Goal: Information Seeking & Learning: Learn about a topic

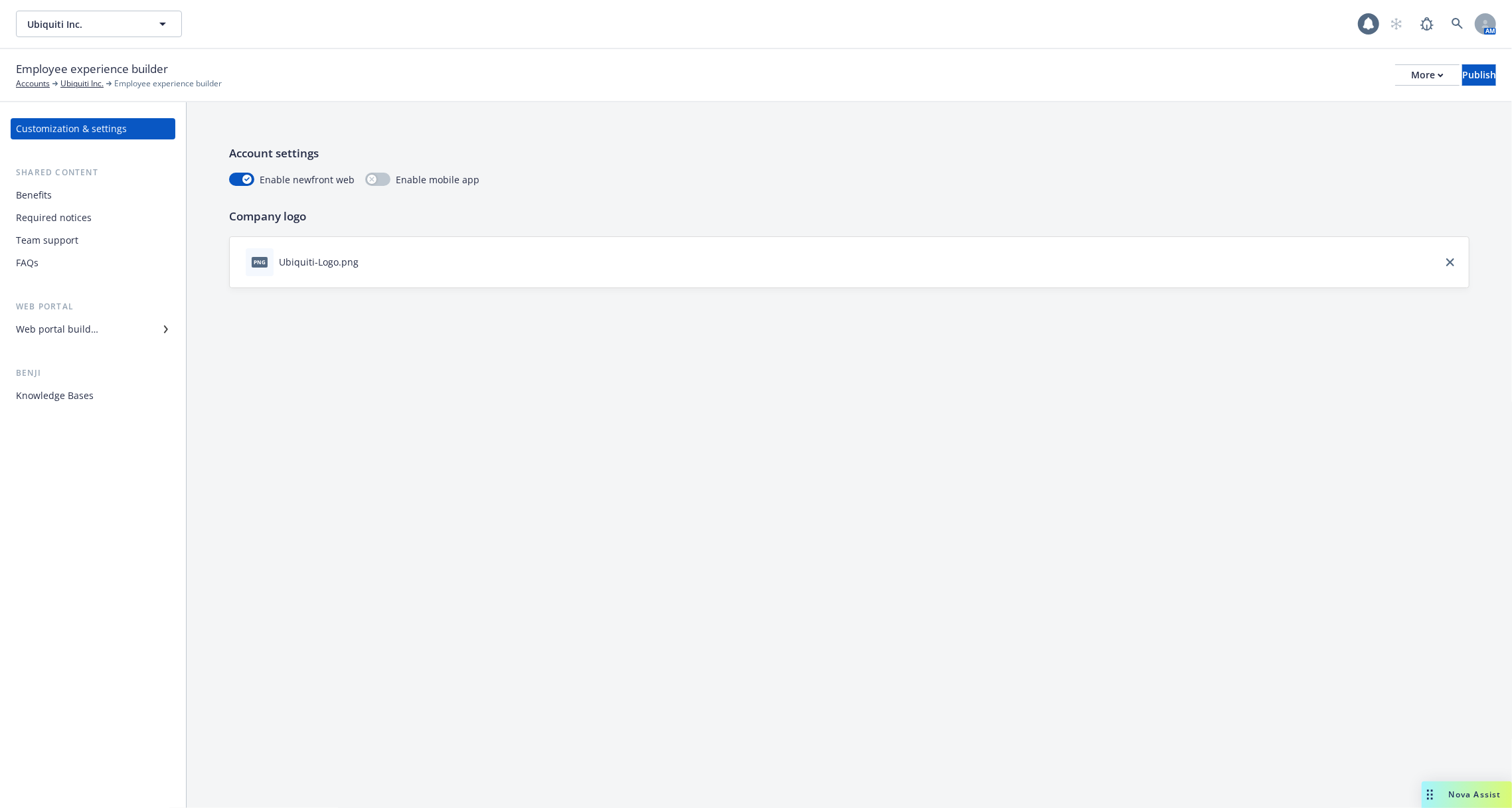
click at [75, 335] on div "Web portal builder" at bounding box center [57, 330] width 82 height 22
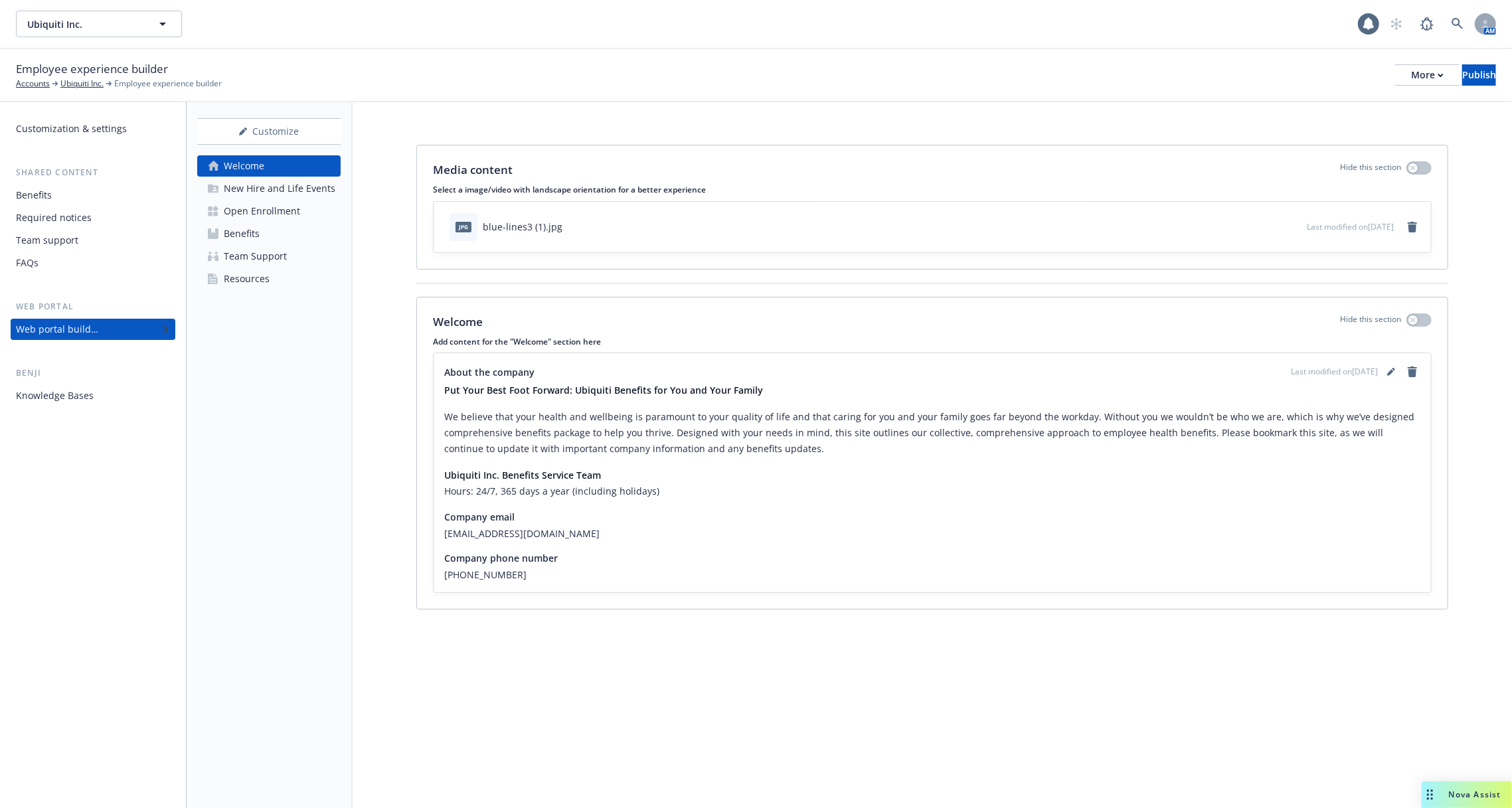
click at [258, 218] on div "Open Enrollment" at bounding box center [262, 212] width 76 height 22
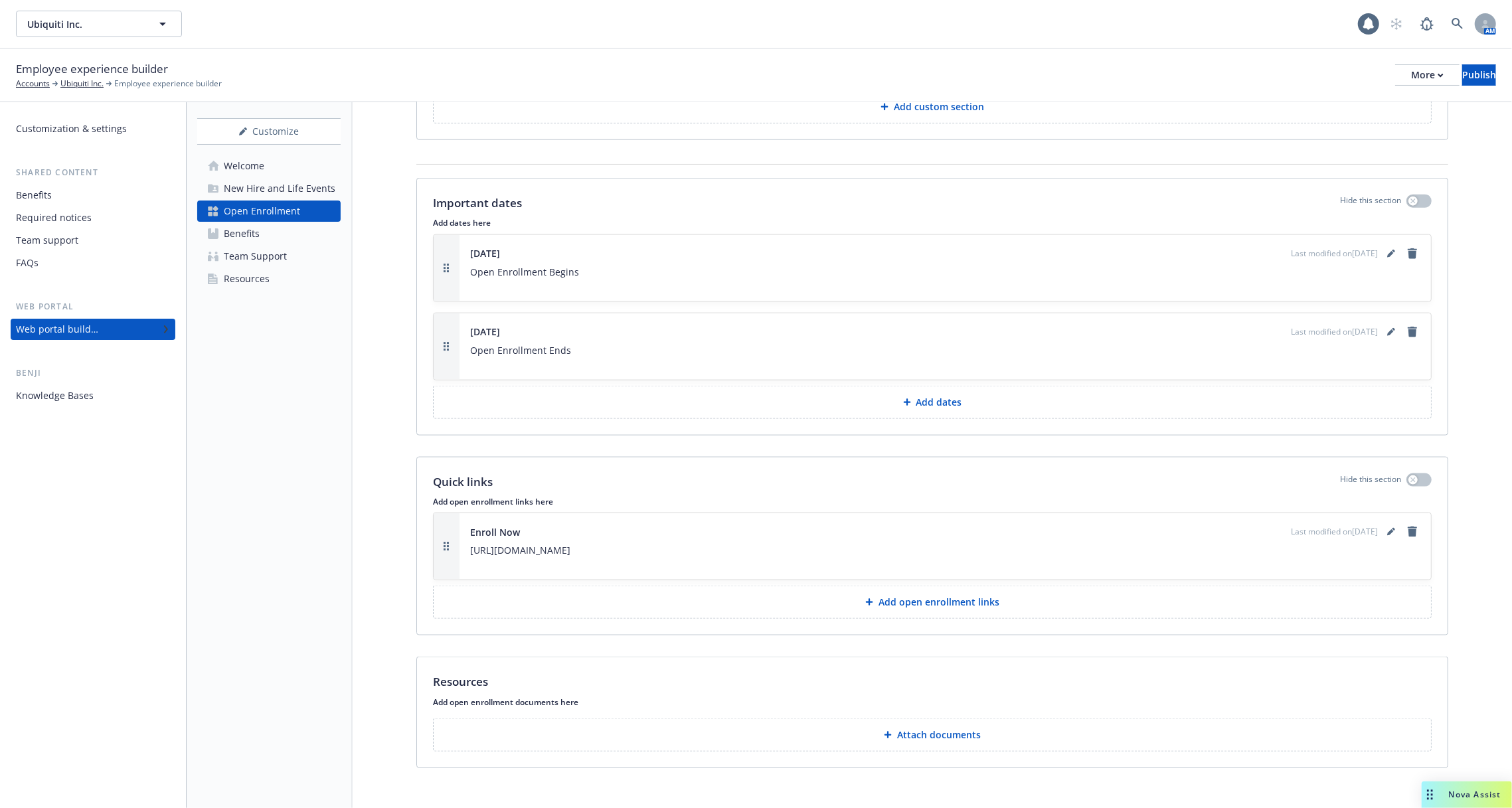
scroll to position [1435, 0]
click at [279, 159] on link "Welcome" at bounding box center [268, 166] width 143 height 22
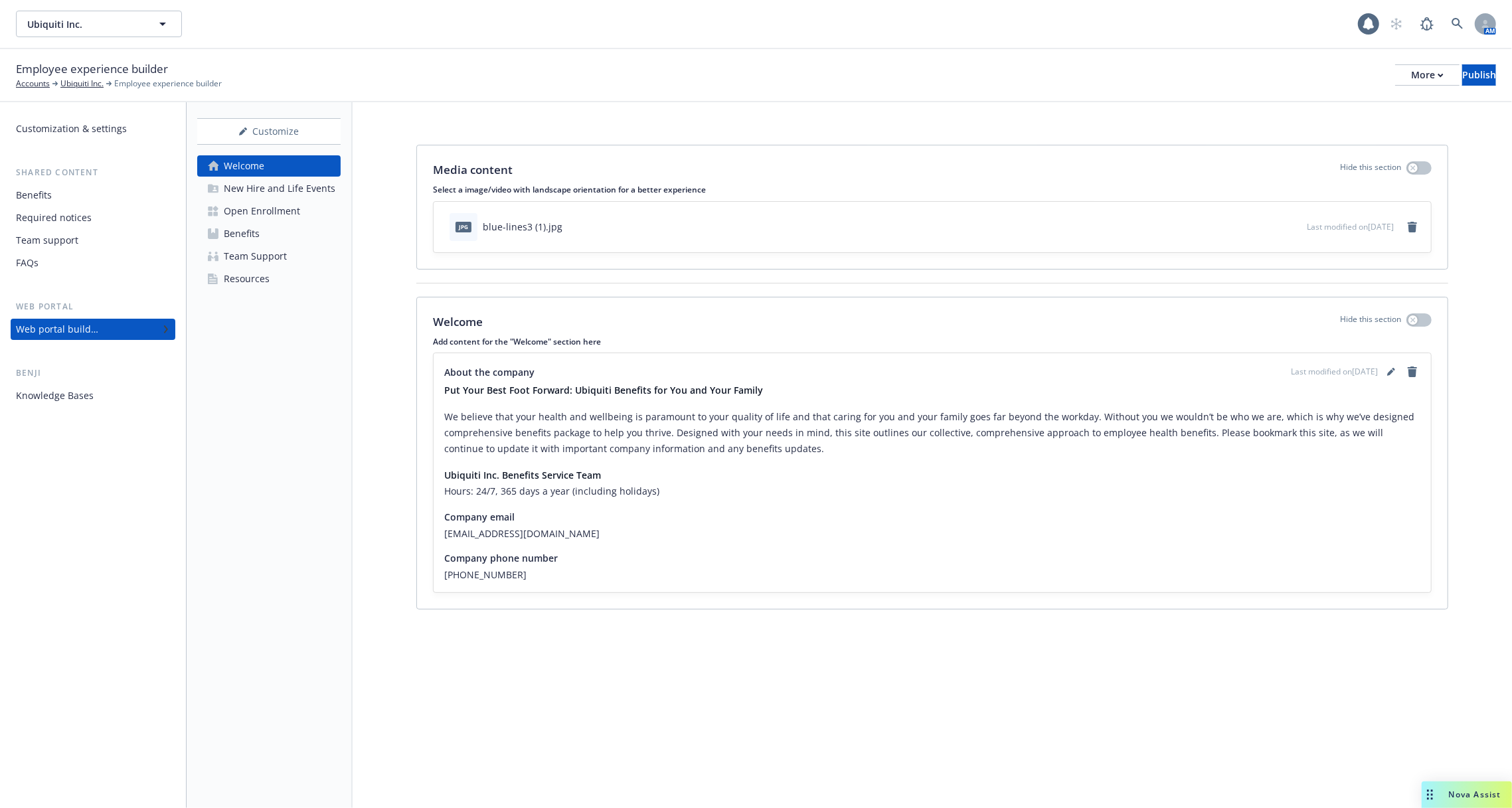
click at [273, 188] on div "New Hire and Life Events" at bounding box center [279, 189] width 112 height 22
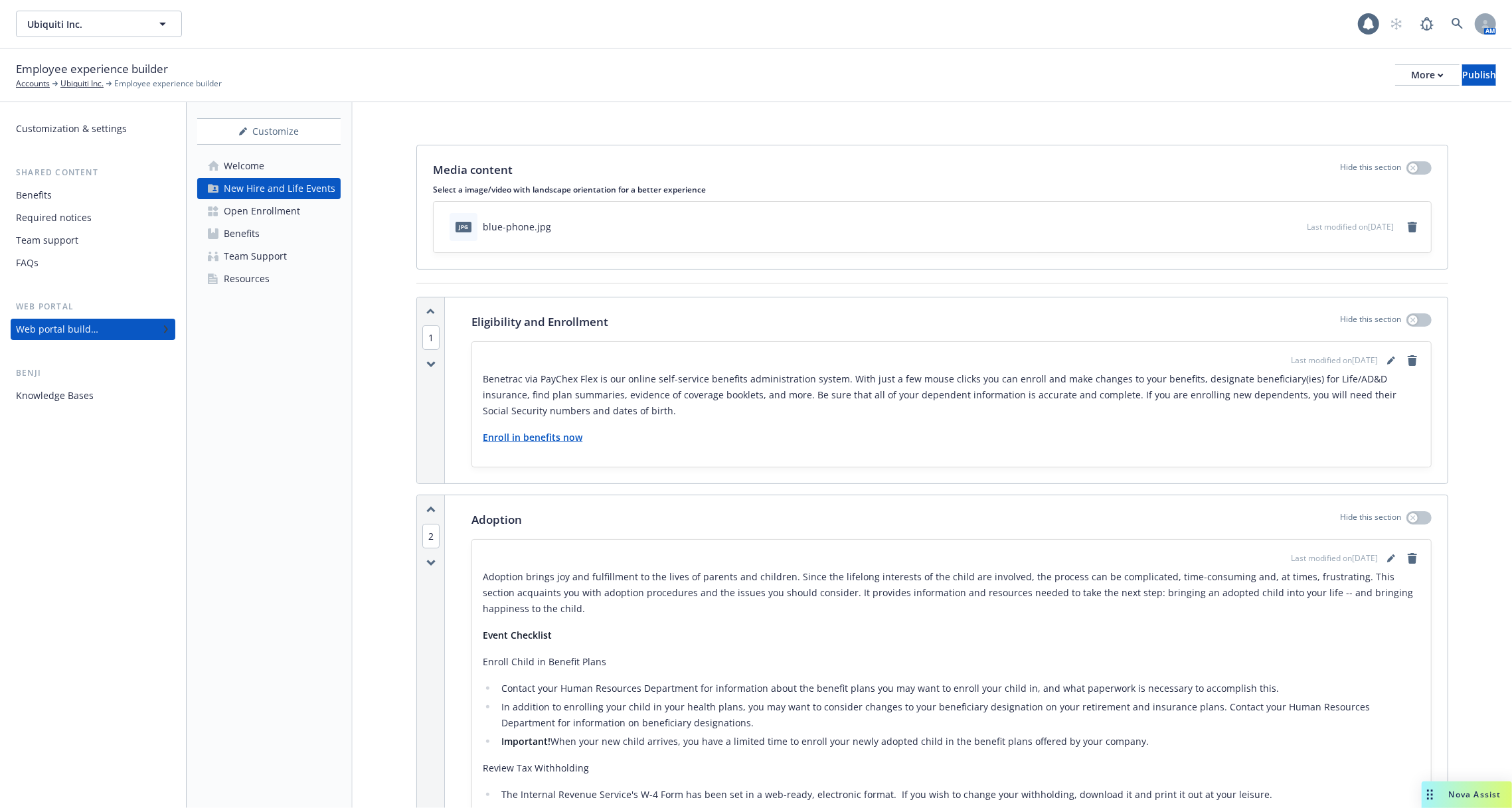
click at [273, 209] on div "Open Enrollment" at bounding box center [262, 212] width 76 height 22
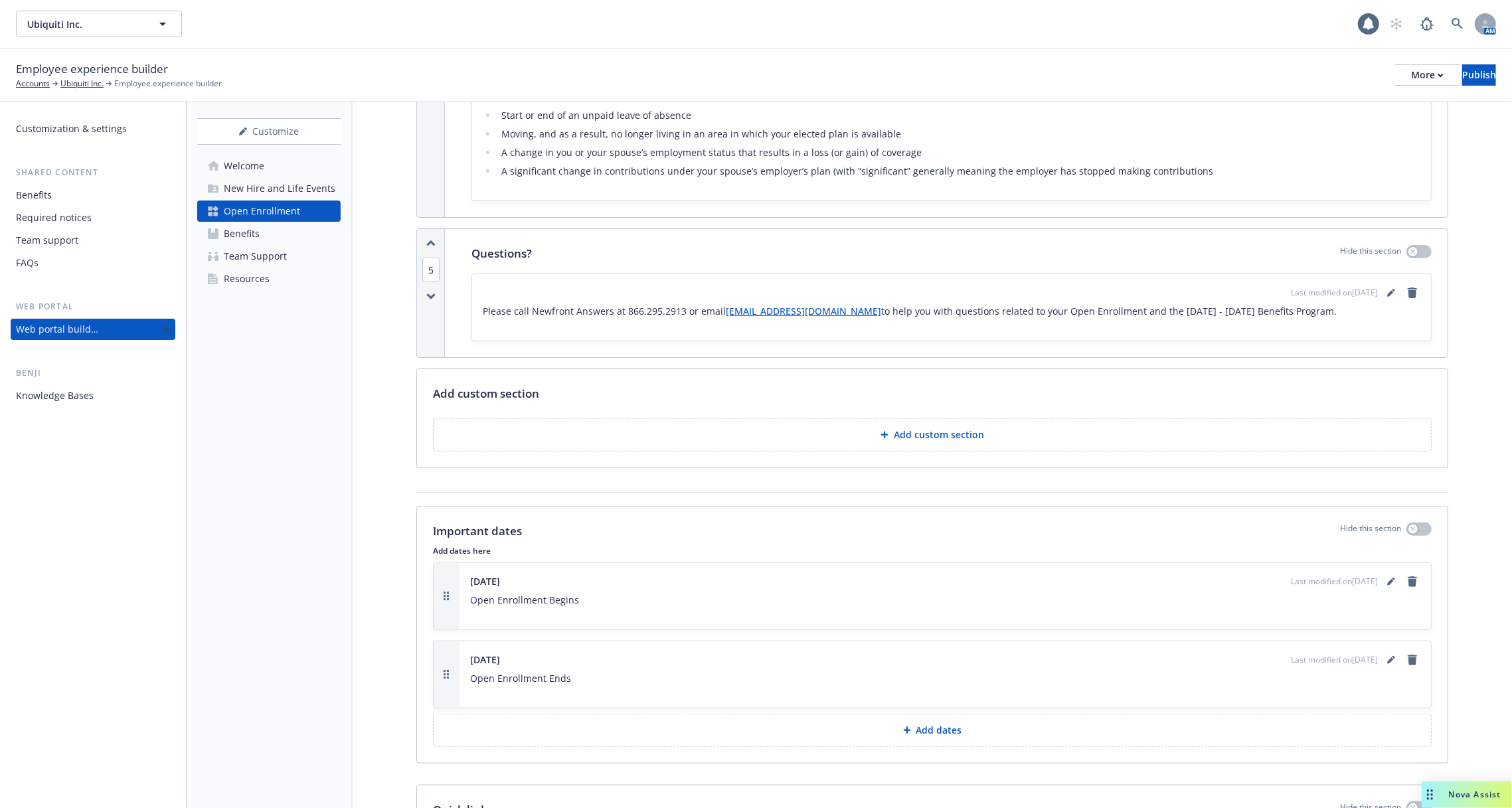
scroll to position [1089, 0]
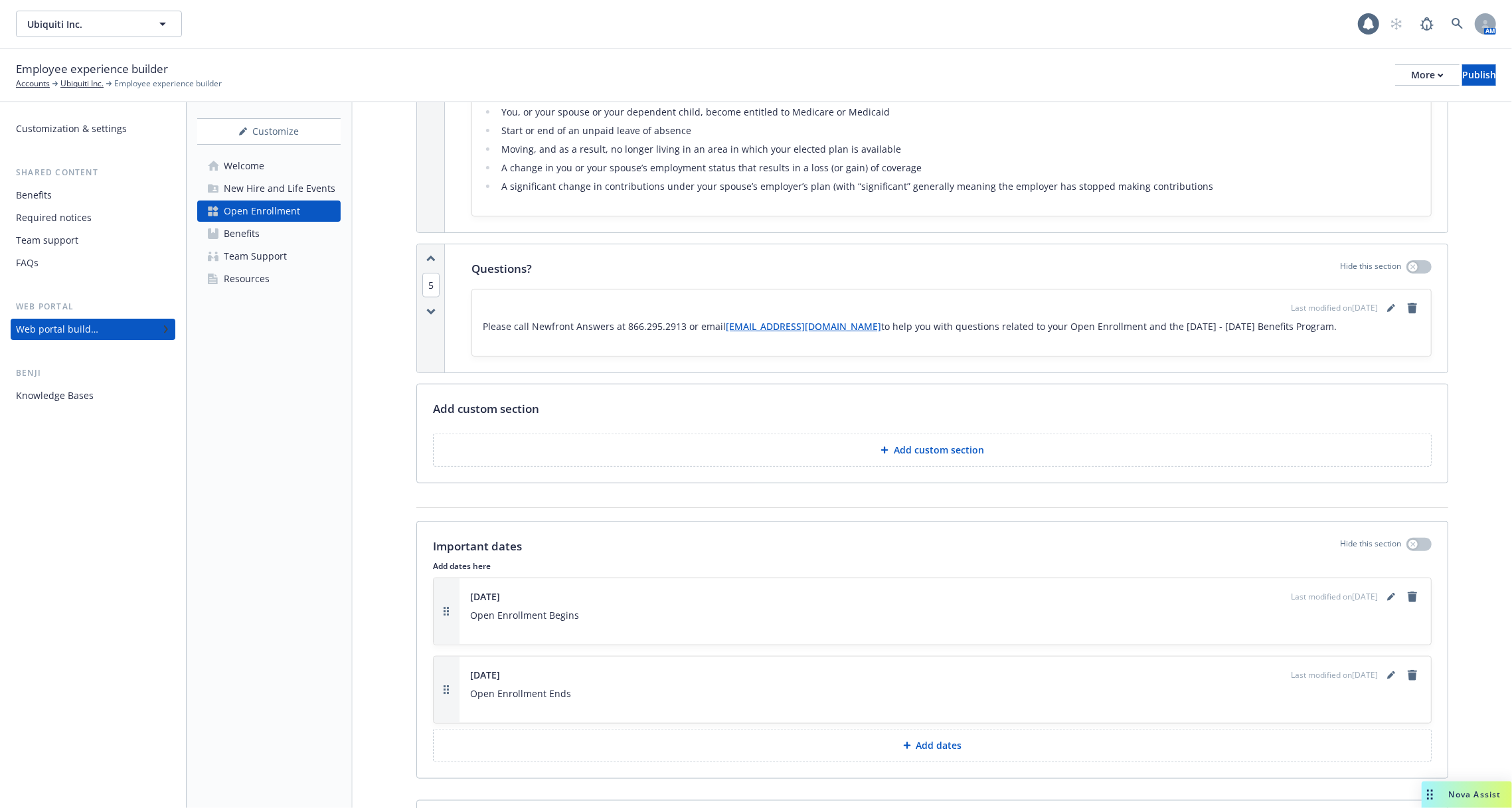
click at [255, 178] on div "New Hire and Life Events" at bounding box center [279, 189] width 112 height 22
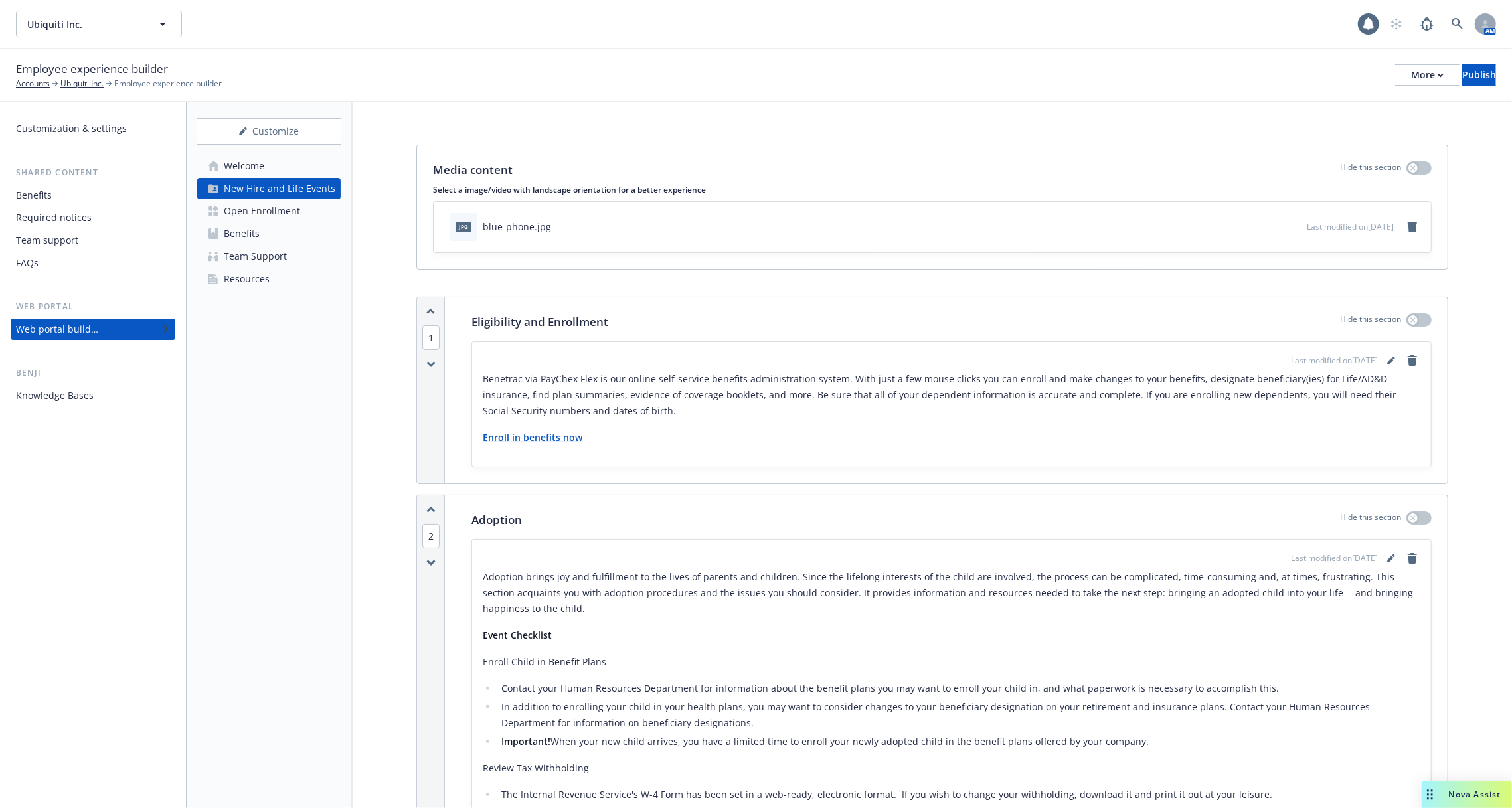
click at [244, 219] on div "Open Enrollment" at bounding box center [262, 212] width 76 height 22
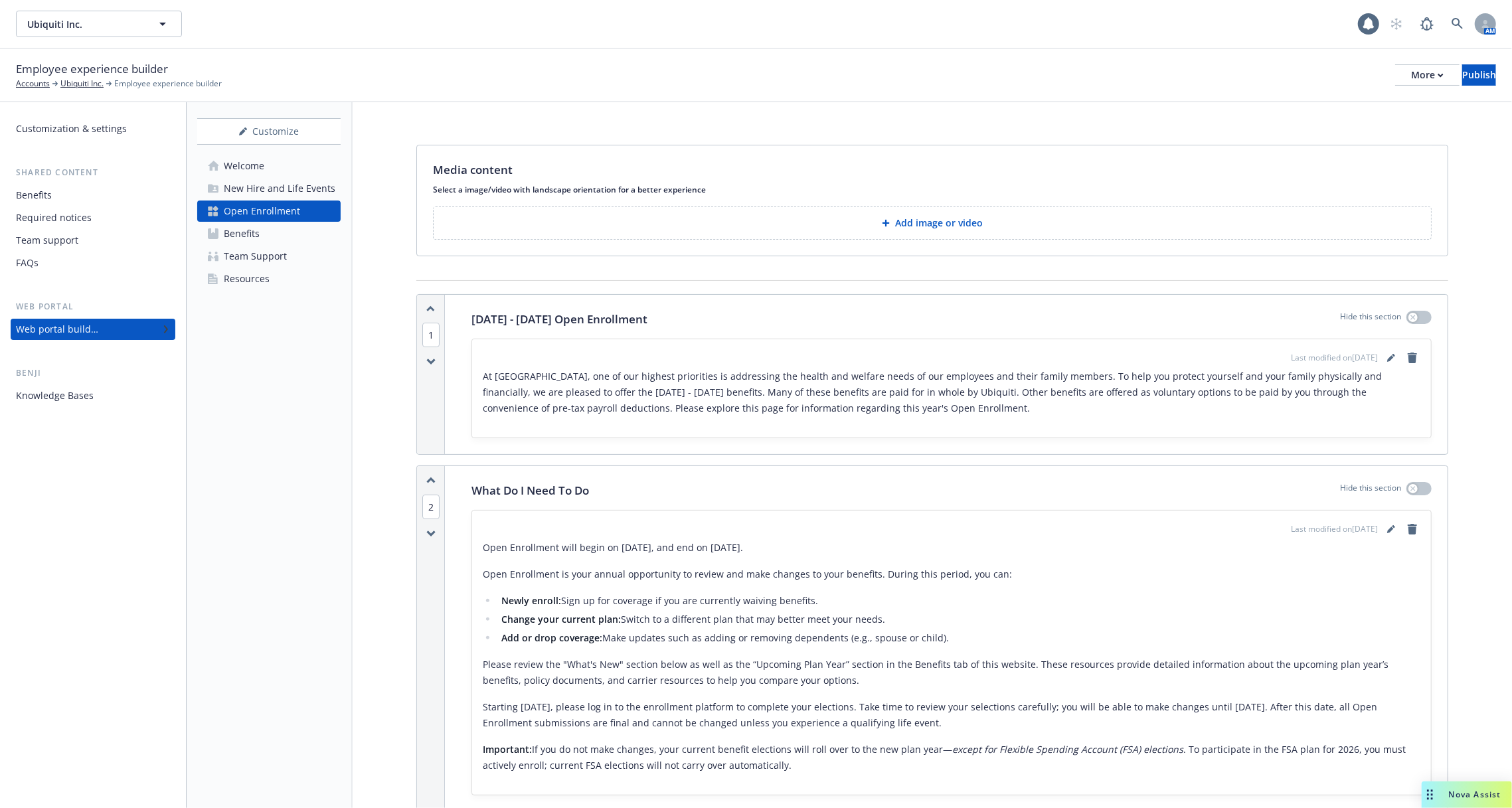
click at [244, 242] on div "Benefits" at bounding box center [242, 234] width 36 height 22
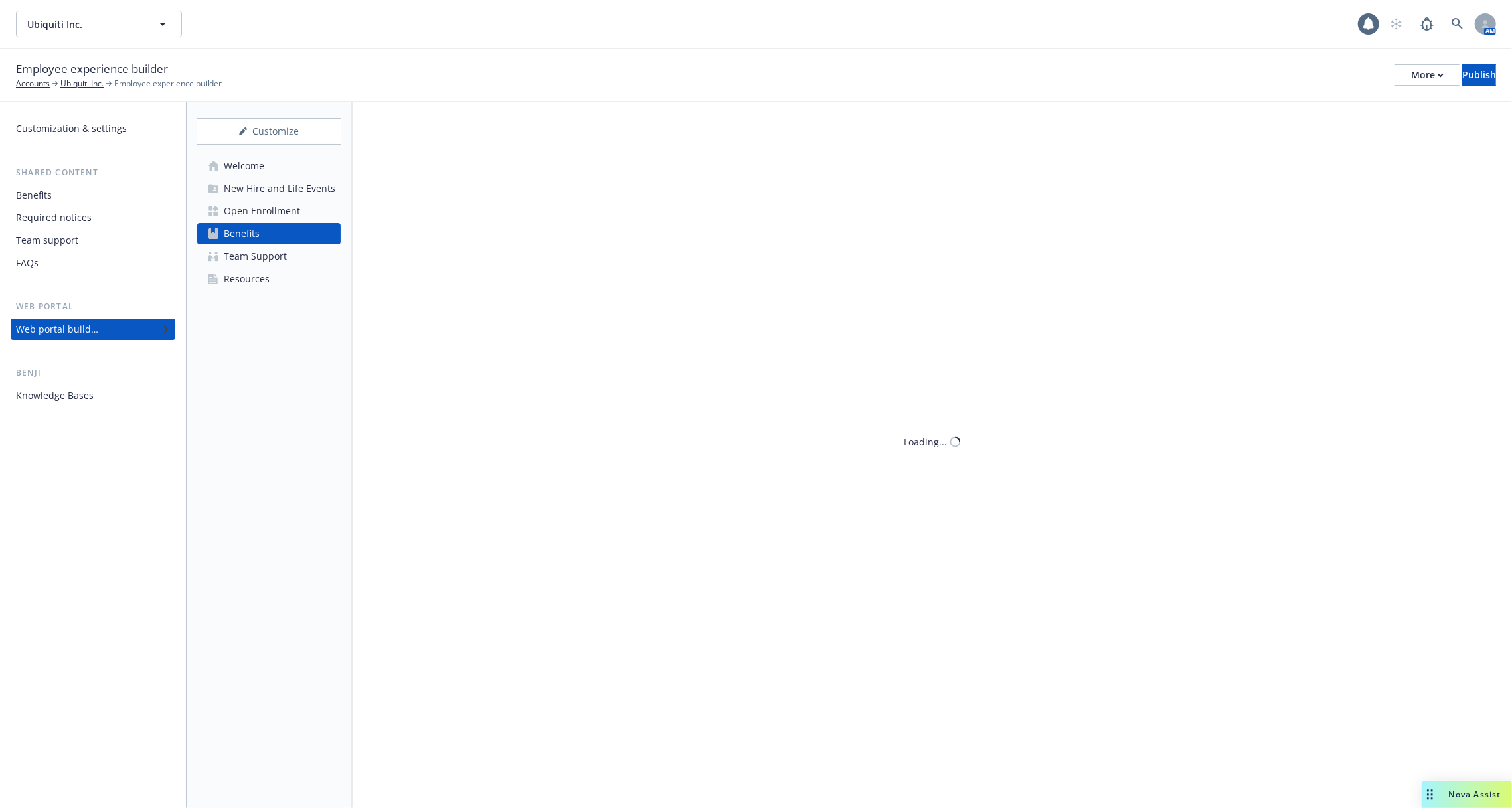
click at [263, 201] on div "Open Enrollment" at bounding box center [262, 212] width 76 height 22
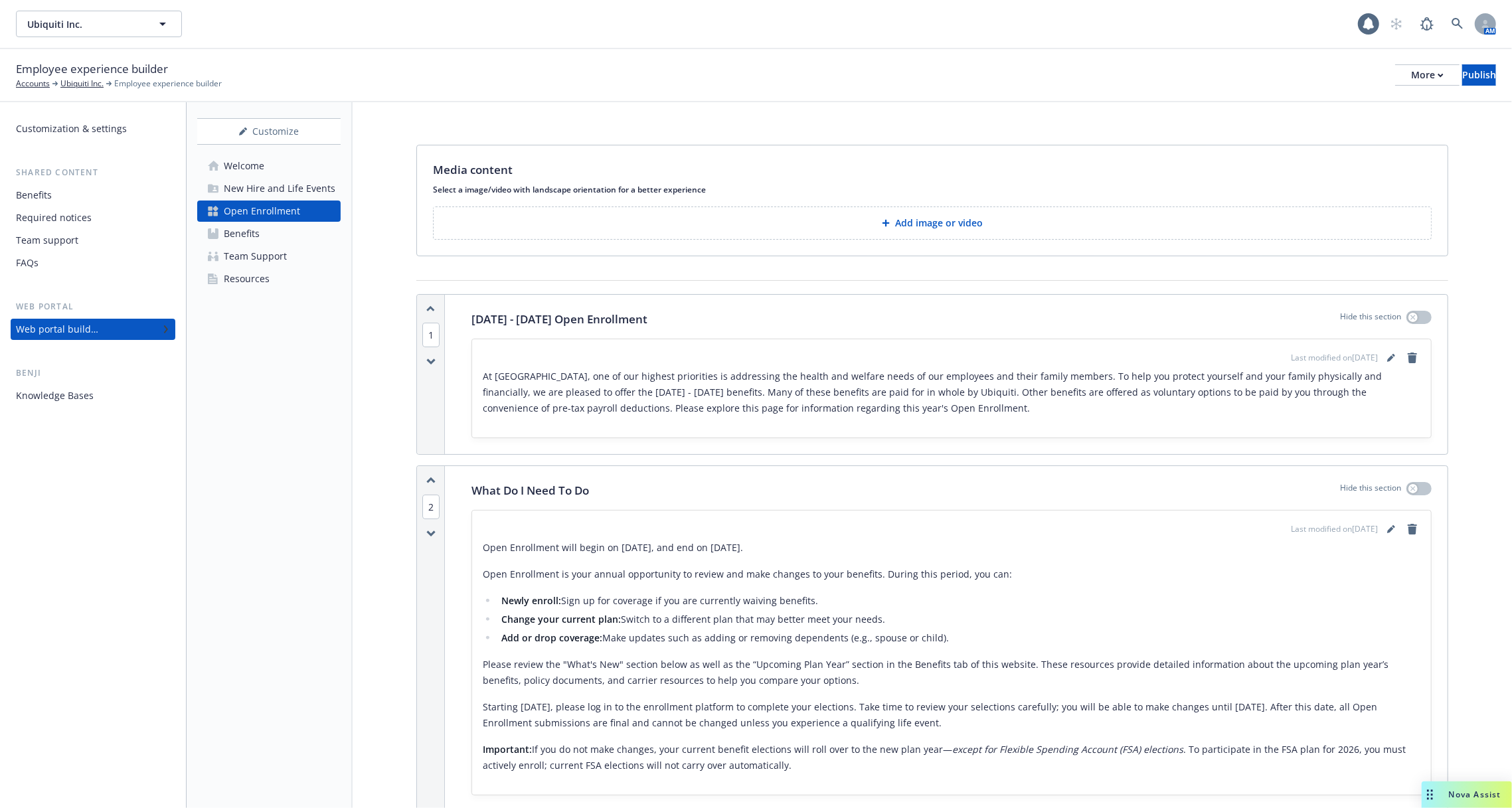
click at [273, 189] on div "New Hire and Life Events" at bounding box center [279, 189] width 112 height 22
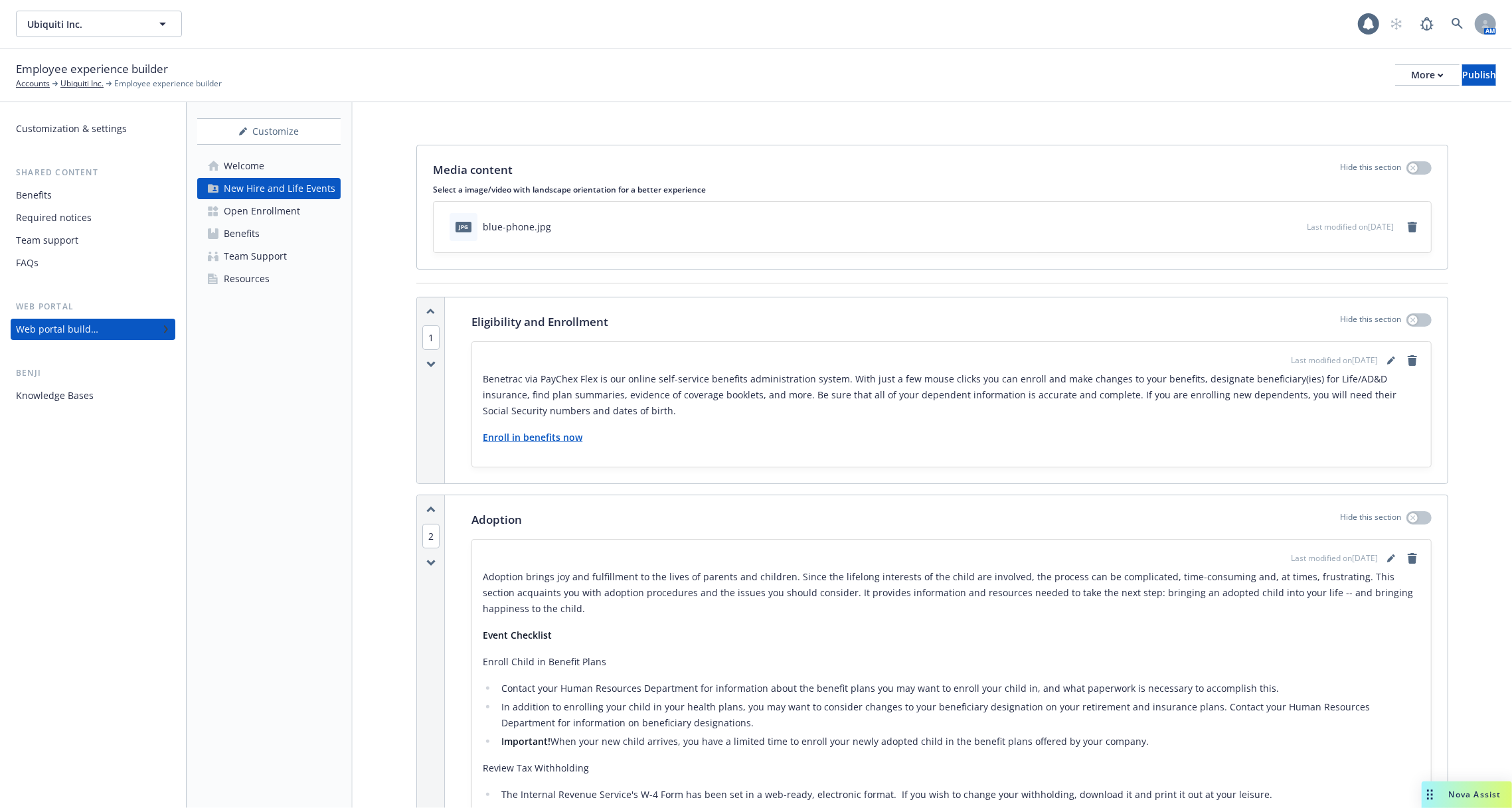
click at [280, 209] on div "Open Enrollment" at bounding box center [262, 212] width 76 height 22
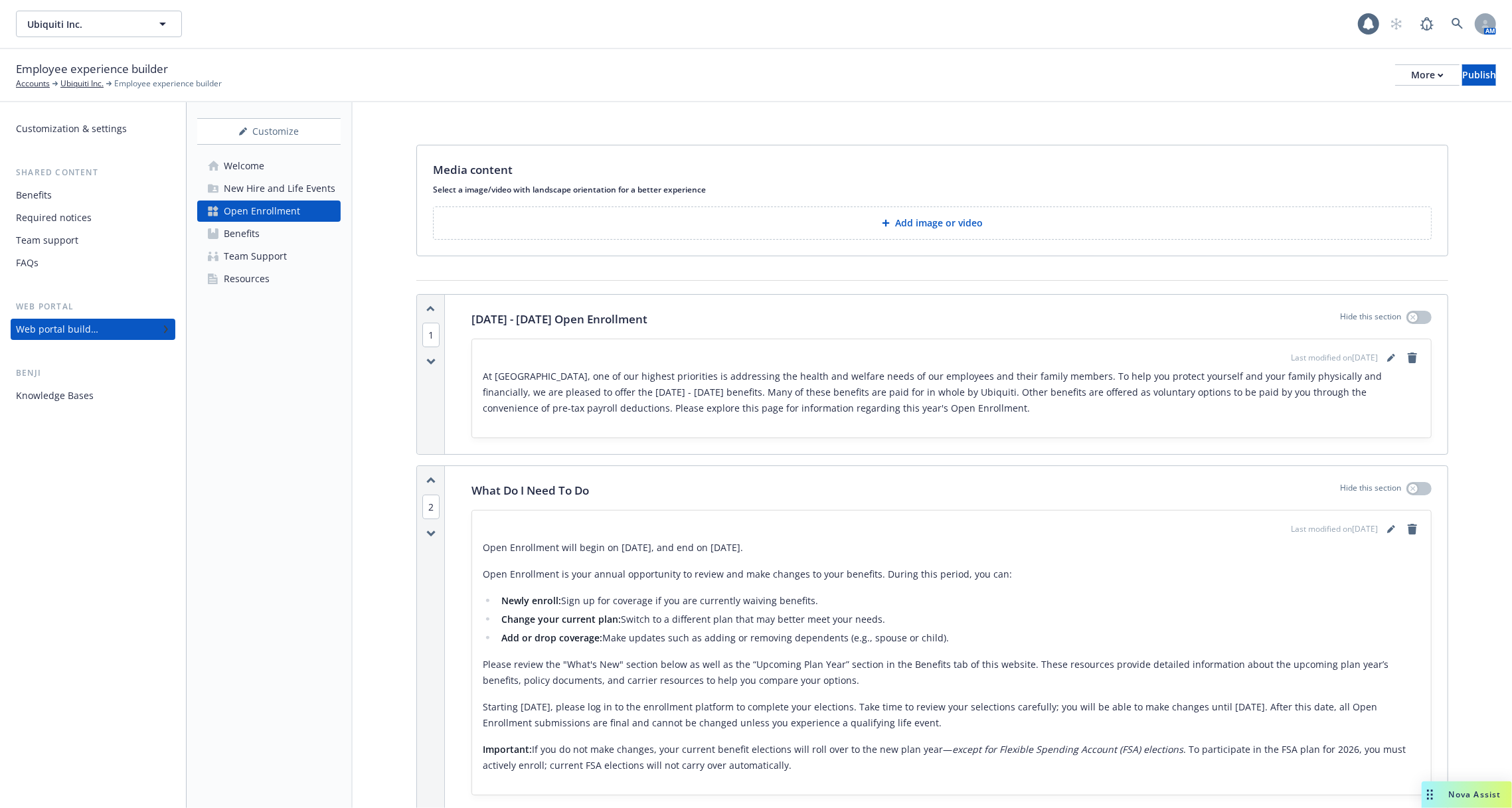
click at [248, 227] on div "Benefits" at bounding box center [242, 234] width 36 height 22
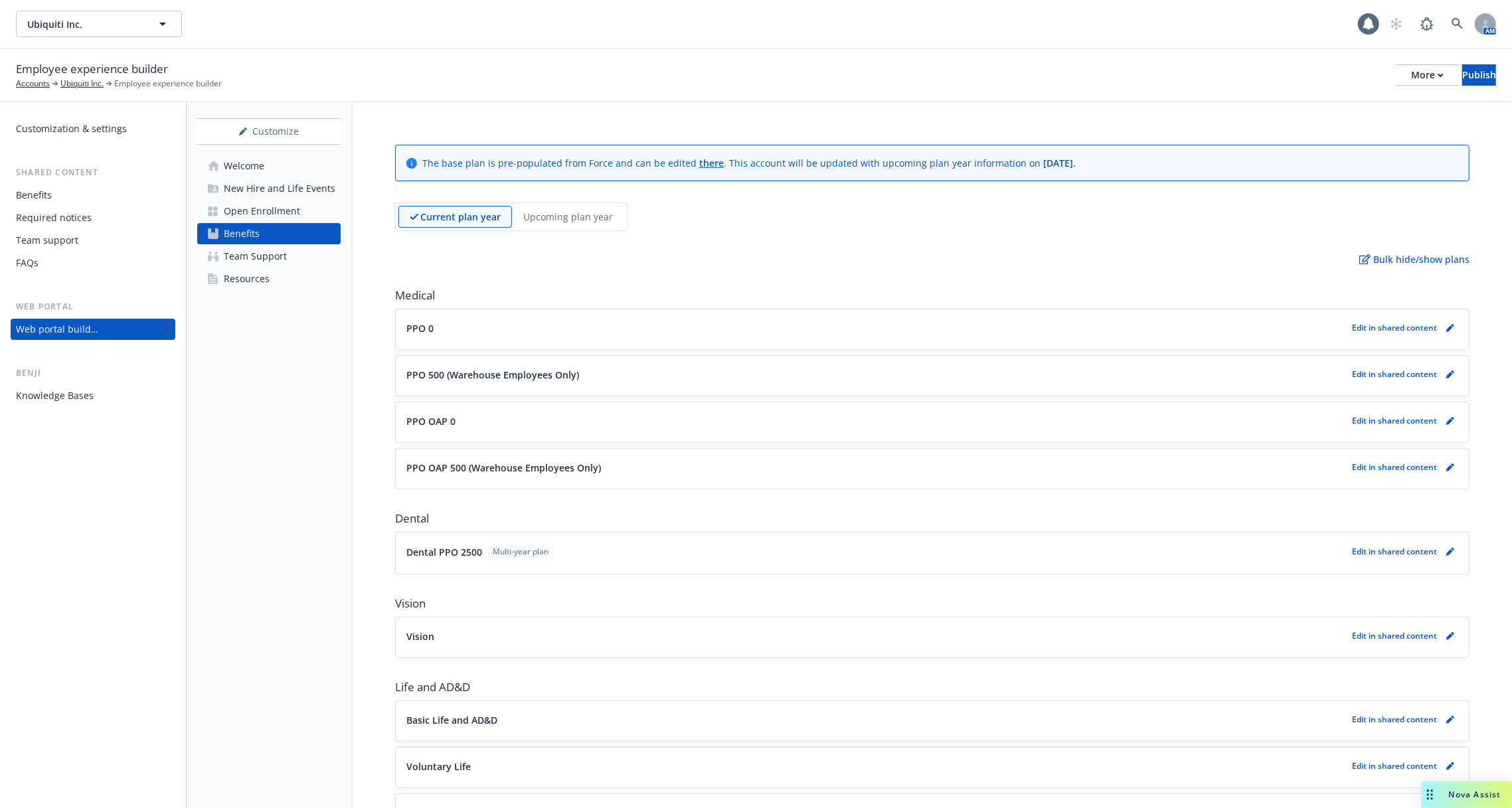
click at [584, 208] on div "Upcoming plan year" at bounding box center [568, 217] width 112 height 22
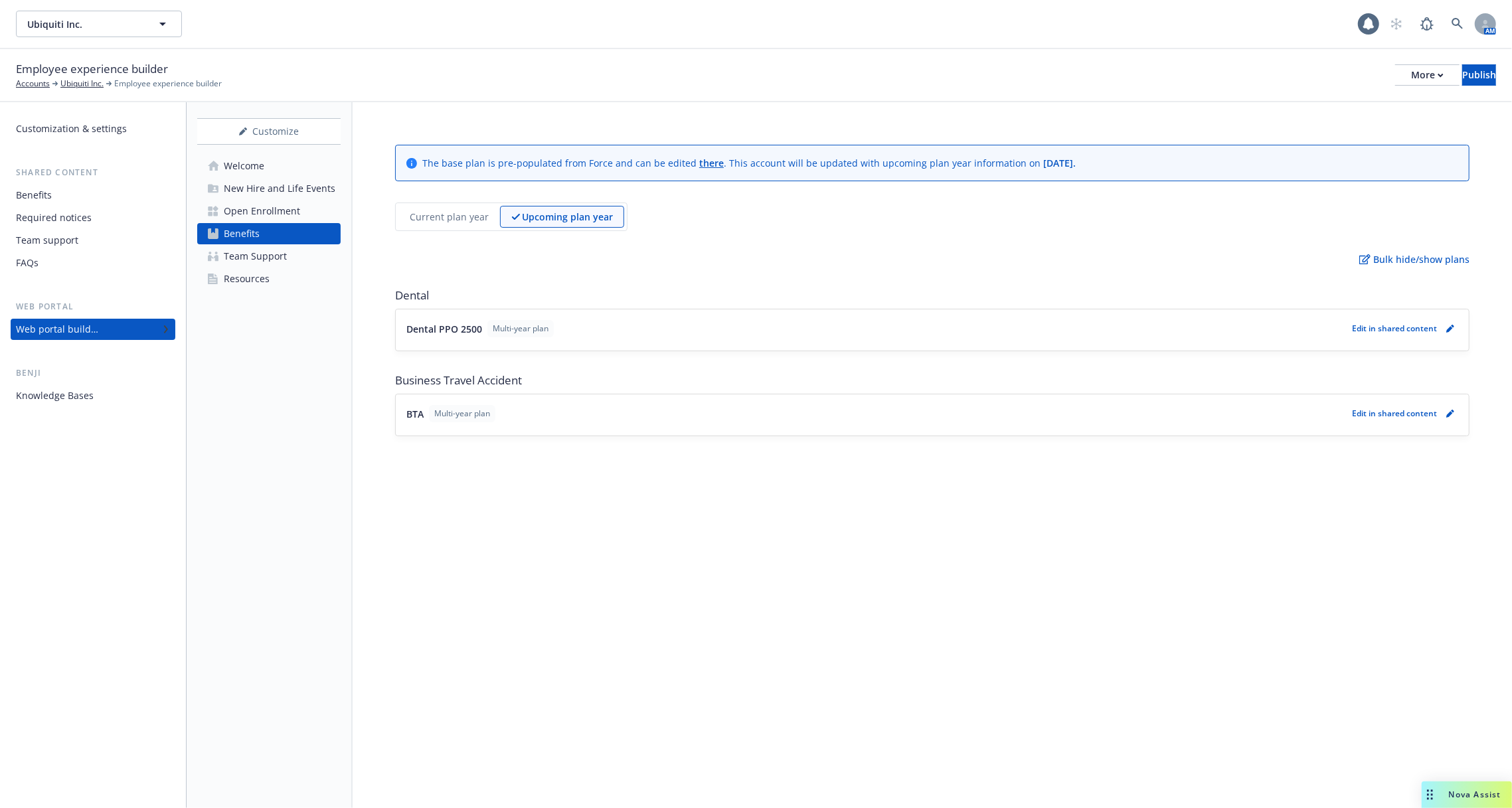
click at [479, 206] on div "Current plan year" at bounding box center [449, 217] width 101 height 22
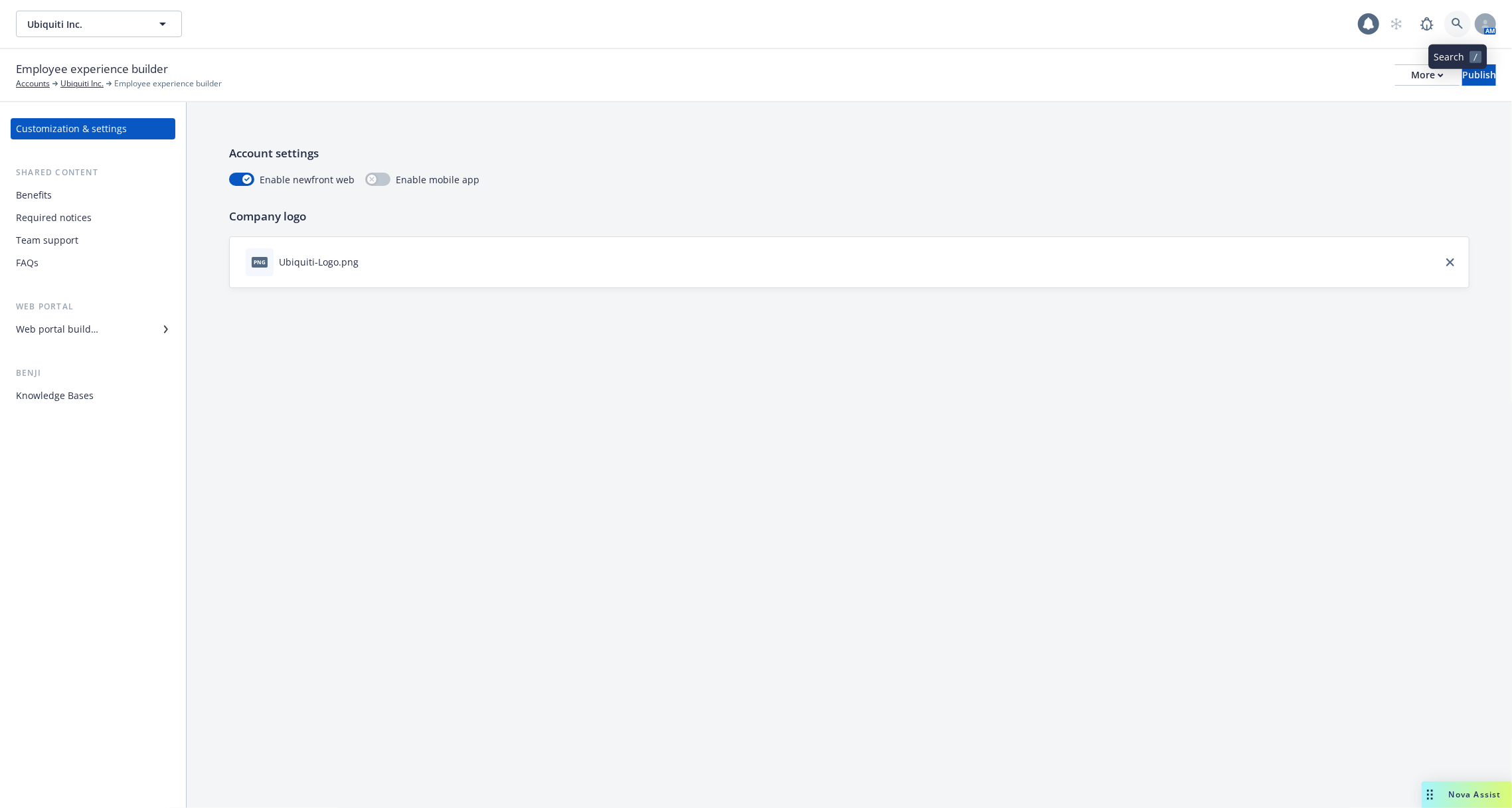
click at [1455, 26] on icon at bounding box center [1457, 24] width 12 height 12
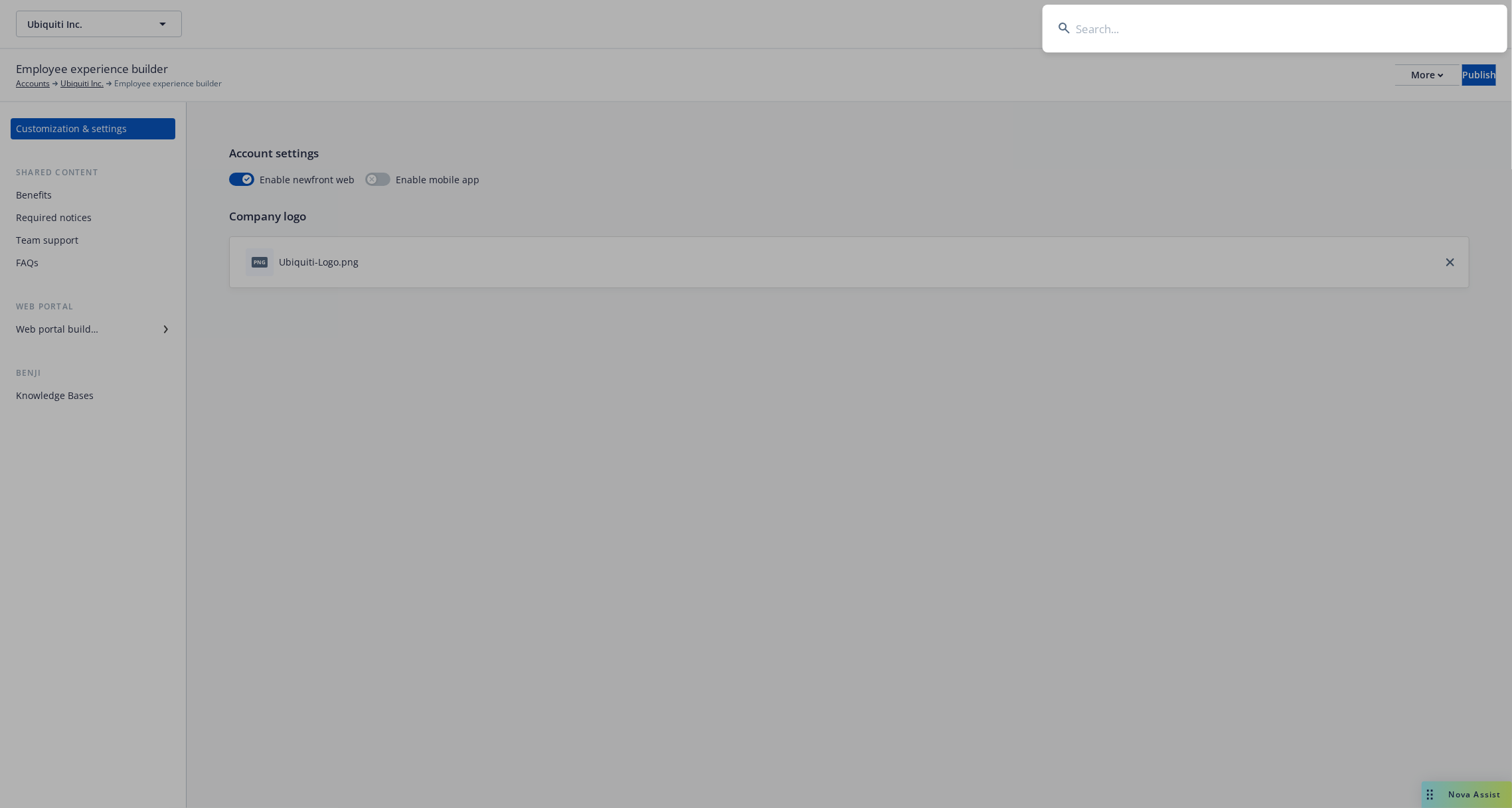
type input "d"
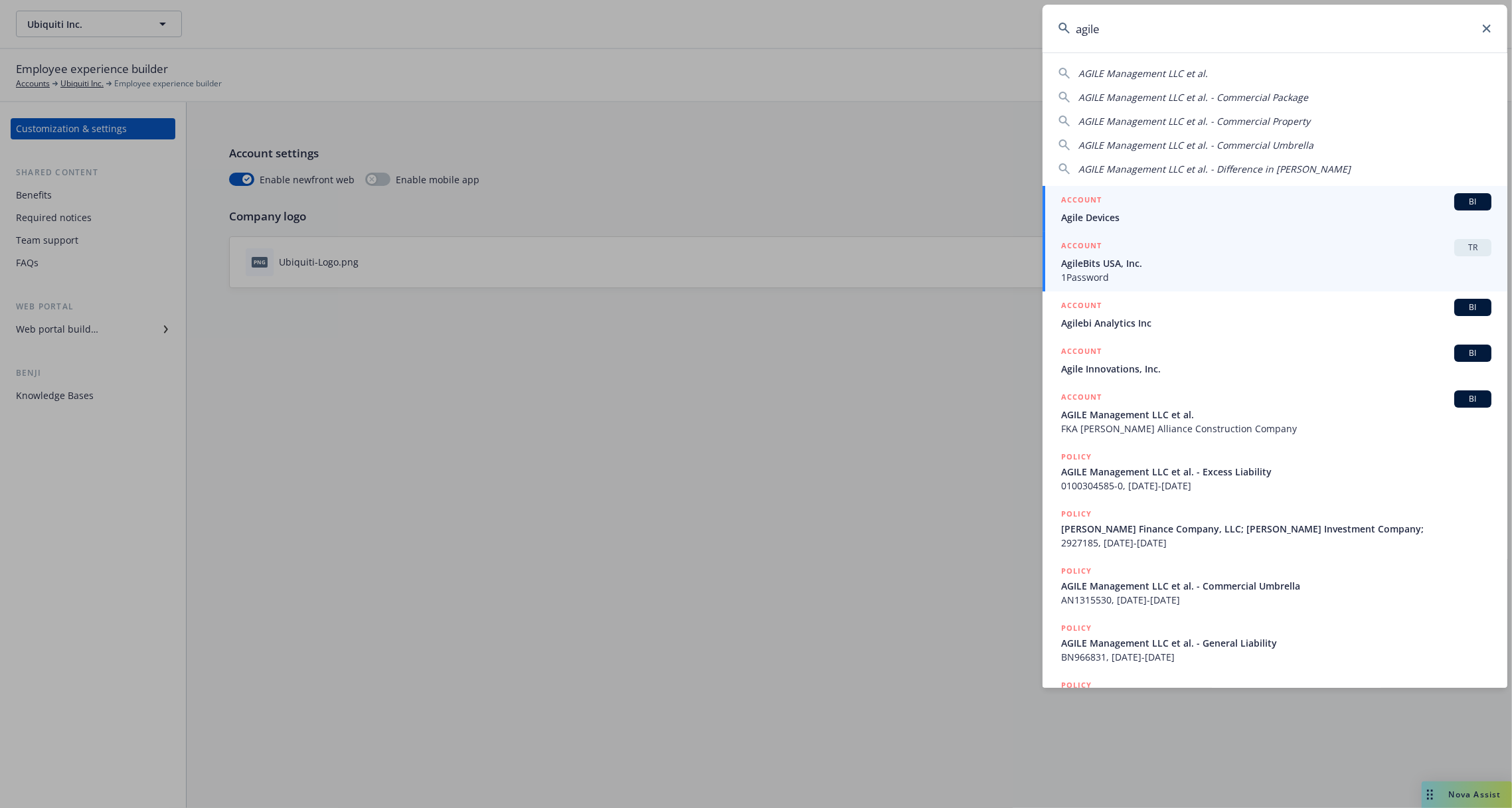
type input "agile"
click at [1403, 250] on div "ACCOUNT TR" at bounding box center [1277, 248] width 430 height 17
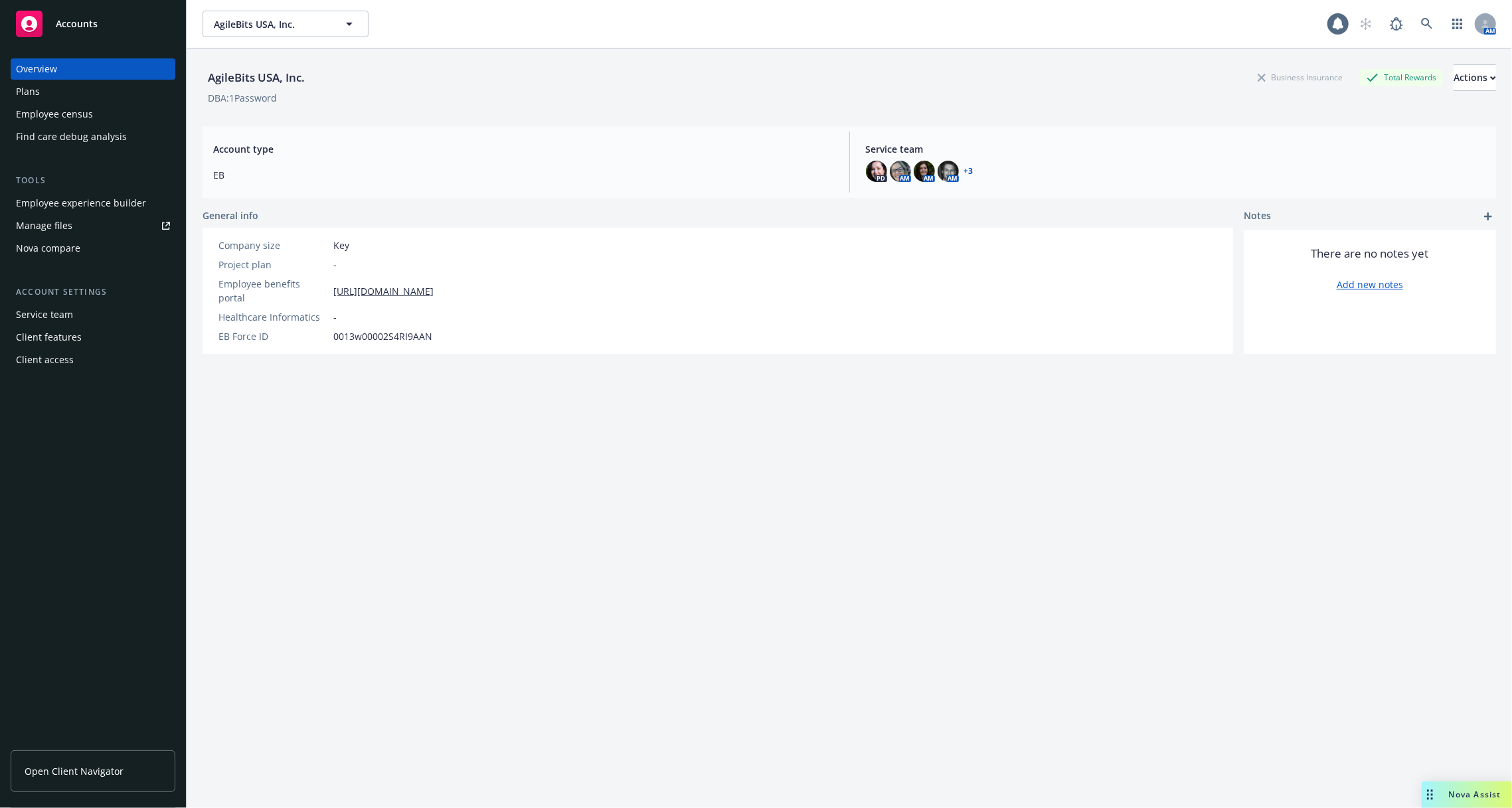
click at [142, 206] on div "Employee experience builder" at bounding box center [81, 204] width 130 height 22
